Goal: Task Accomplishment & Management: Complete application form

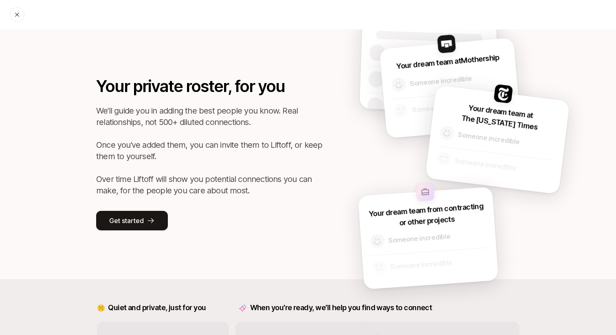
click at [199, 212] on div "Your private roster, for you We’ll guide you in adding the best people you know…" at bounding box center [210, 152] width 228 height 156
click at [147, 220] on icon at bounding box center [151, 221] width 8 height 8
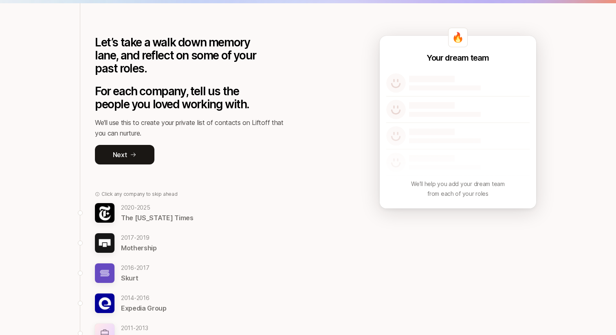
scroll to position [59, 0]
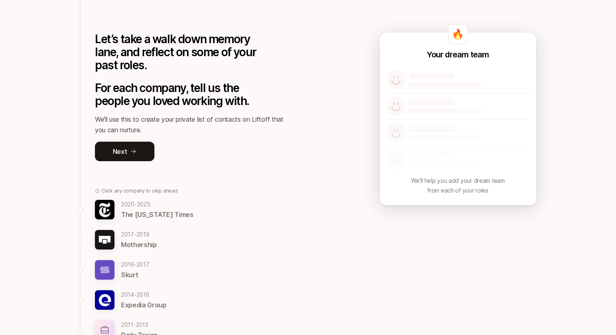
click at [150, 204] on p "[DATE] - [DATE]" at bounding box center [157, 204] width 72 height 10
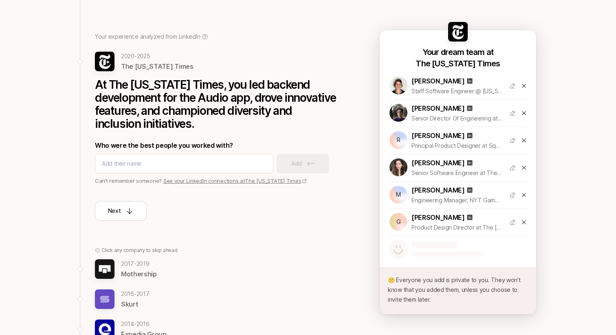
scroll to position [62, 0]
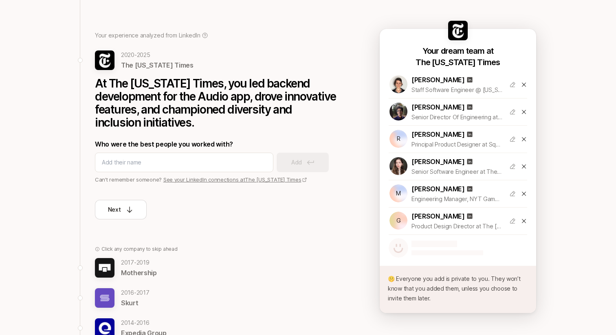
click at [116, 269] on div "[DATE] - [DATE] Mothership" at bounding box center [217, 268] width 244 height 20
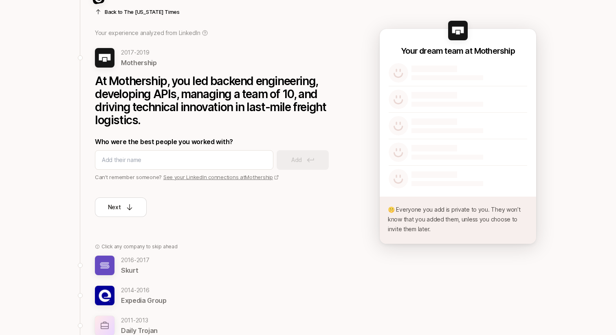
click at [138, 268] on p "Skurt" at bounding box center [135, 270] width 28 height 11
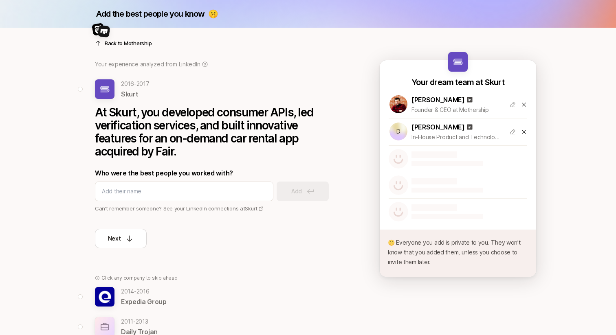
scroll to position [0, 0]
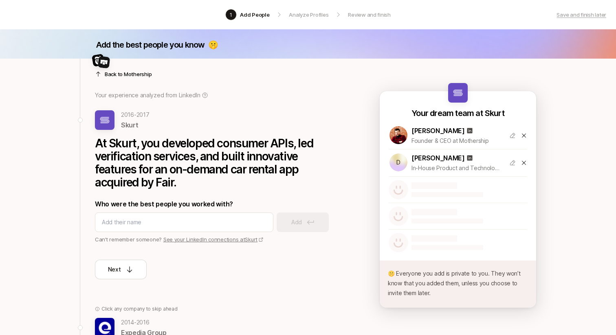
click at [138, 325] on p "[DATE] - [DATE]" at bounding box center [144, 323] width 46 height 10
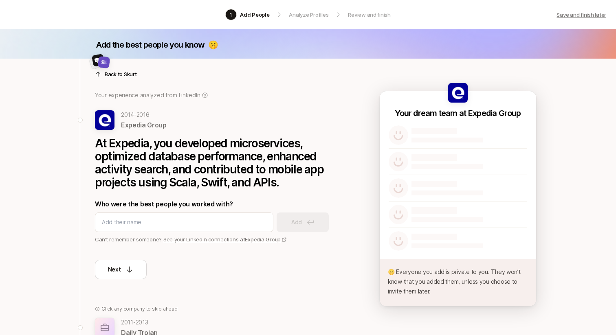
click at [570, 13] on p "Save and finish later" at bounding box center [581, 15] width 50 height 8
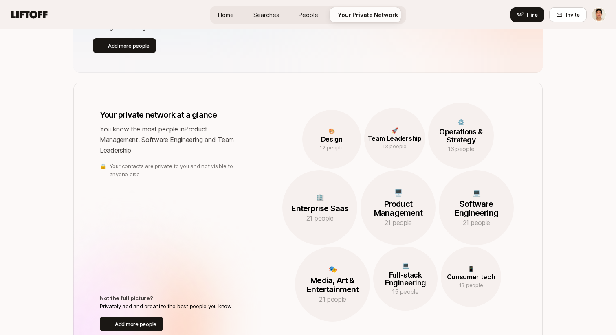
scroll to position [261, 0]
